Goal: Transaction & Acquisition: Subscribe to service/newsletter

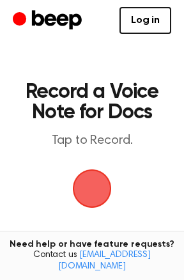
click at [91, 187] on span "button" at bounding box center [92, 188] width 36 height 36
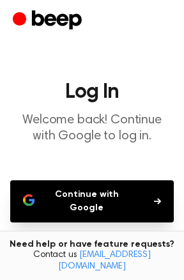
click at [87, 192] on button "Continue with Google" at bounding box center [91, 201] width 163 height 42
click at [84, 191] on button "Continue with Google" at bounding box center [91, 201] width 163 height 42
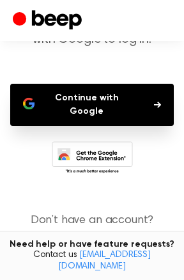
scroll to position [112, 0]
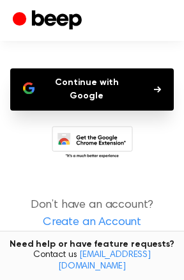
click at [104, 81] on button "Continue with Google" at bounding box center [91, 89] width 163 height 42
click at [50, 214] on link "Create an Account" at bounding box center [92, 222] width 158 height 17
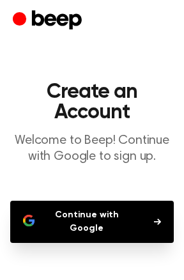
click at [86, 217] on button "Continue with Google" at bounding box center [91, 221] width 163 height 42
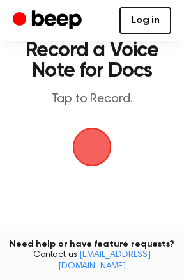
scroll to position [39, 0]
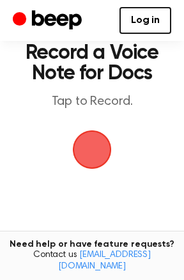
click at [92, 163] on span "button" at bounding box center [91, 149] width 71 height 71
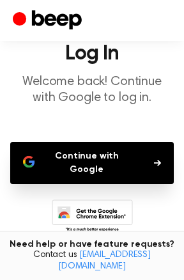
scroll to position [41, 0]
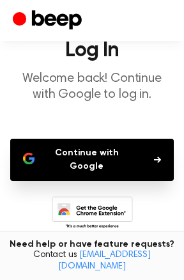
click at [91, 141] on button "Continue with Google" at bounding box center [91, 160] width 163 height 42
